Goal: Task Accomplishment & Management: Use online tool/utility

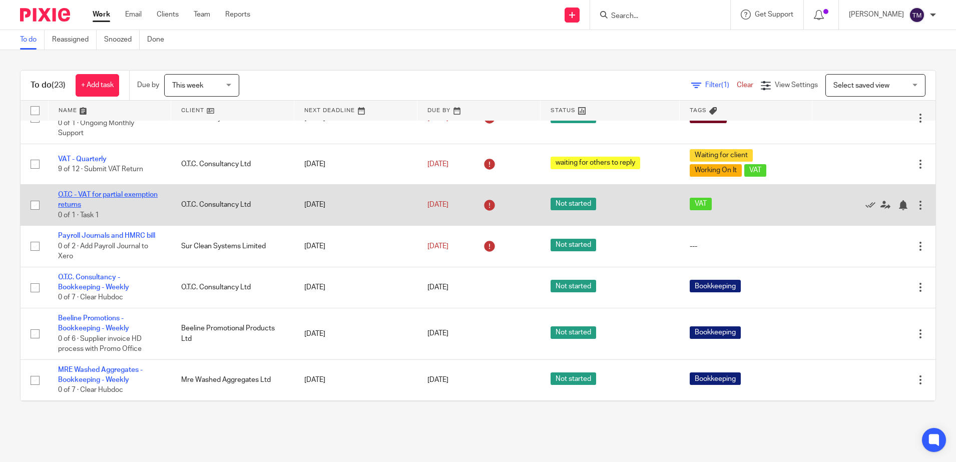
scroll to position [188, 0]
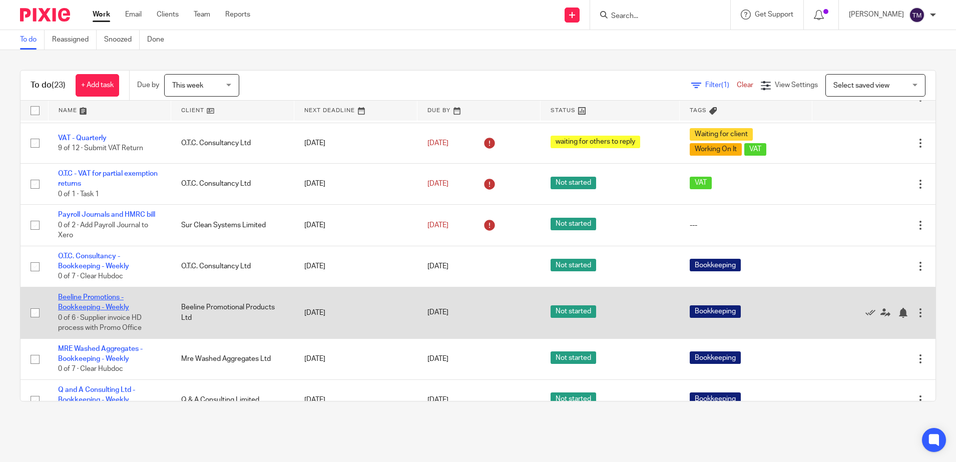
click at [104, 298] on link "Beeline Promotions - Bookkeeping - Weekly" at bounding box center [93, 302] width 71 height 17
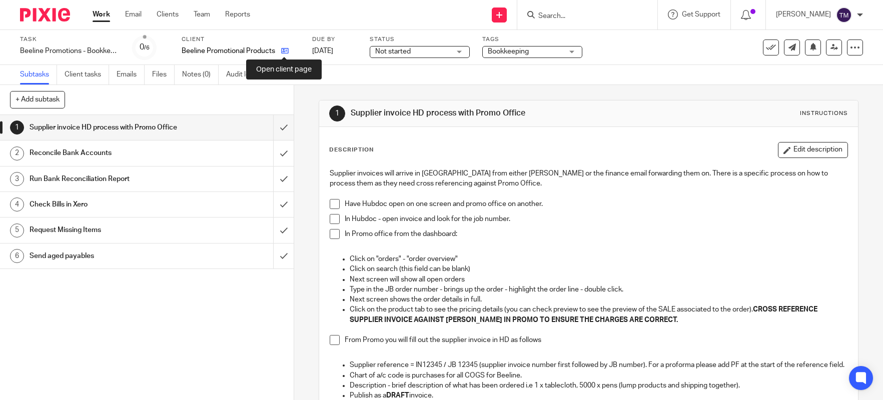
click at [284, 52] on icon at bounding box center [285, 51] width 8 height 8
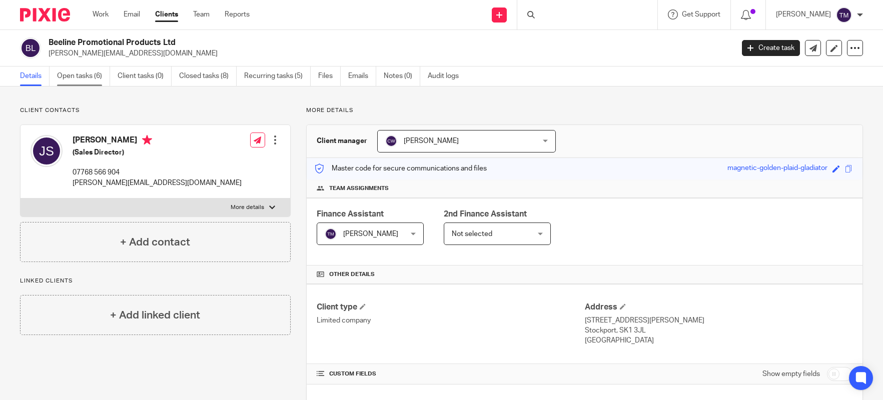
click at [92, 75] on link "Open tasks (6)" at bounding box center [83, 77] width 53 height 20
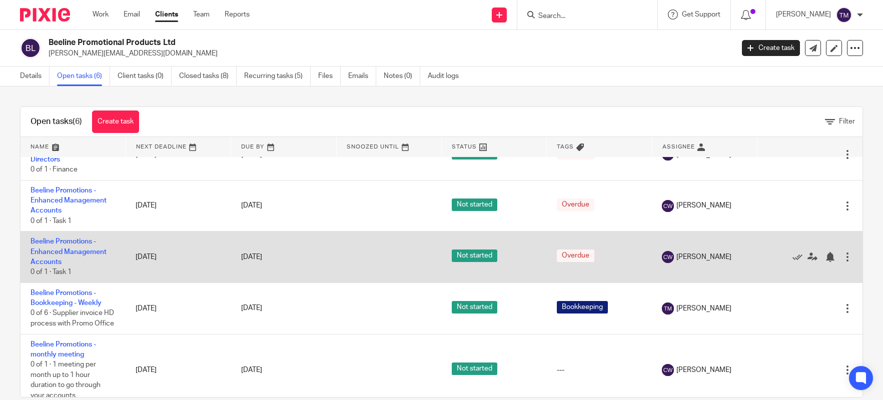
scroll to position [89, 0]
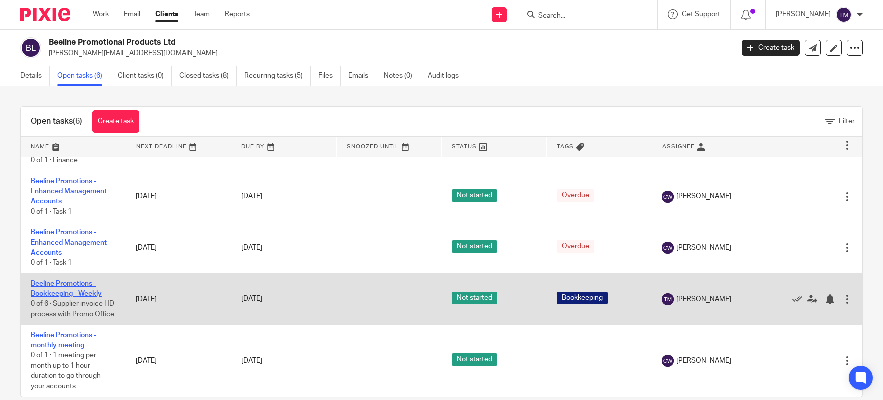
click at [73, 283] on link "Beeline Promotions - Bookkeeping - Weekly" at bounding box center [66, 289] width 71 height 17
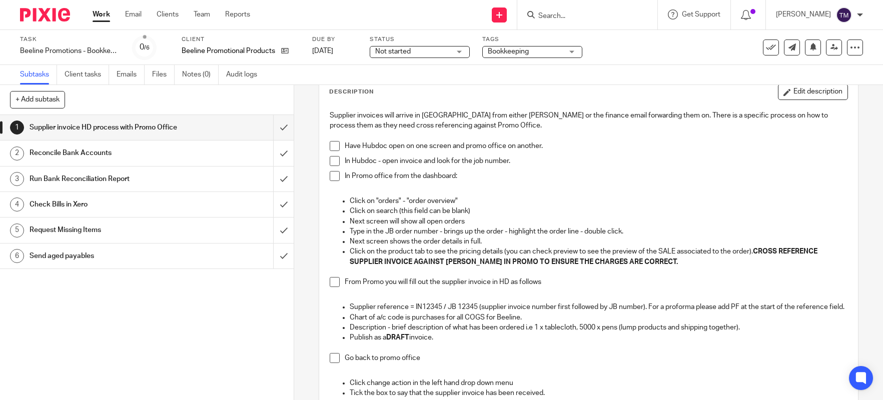
scroll to position [63, 0]
